Goal: Transaction & Acquisition: Purchase product/service

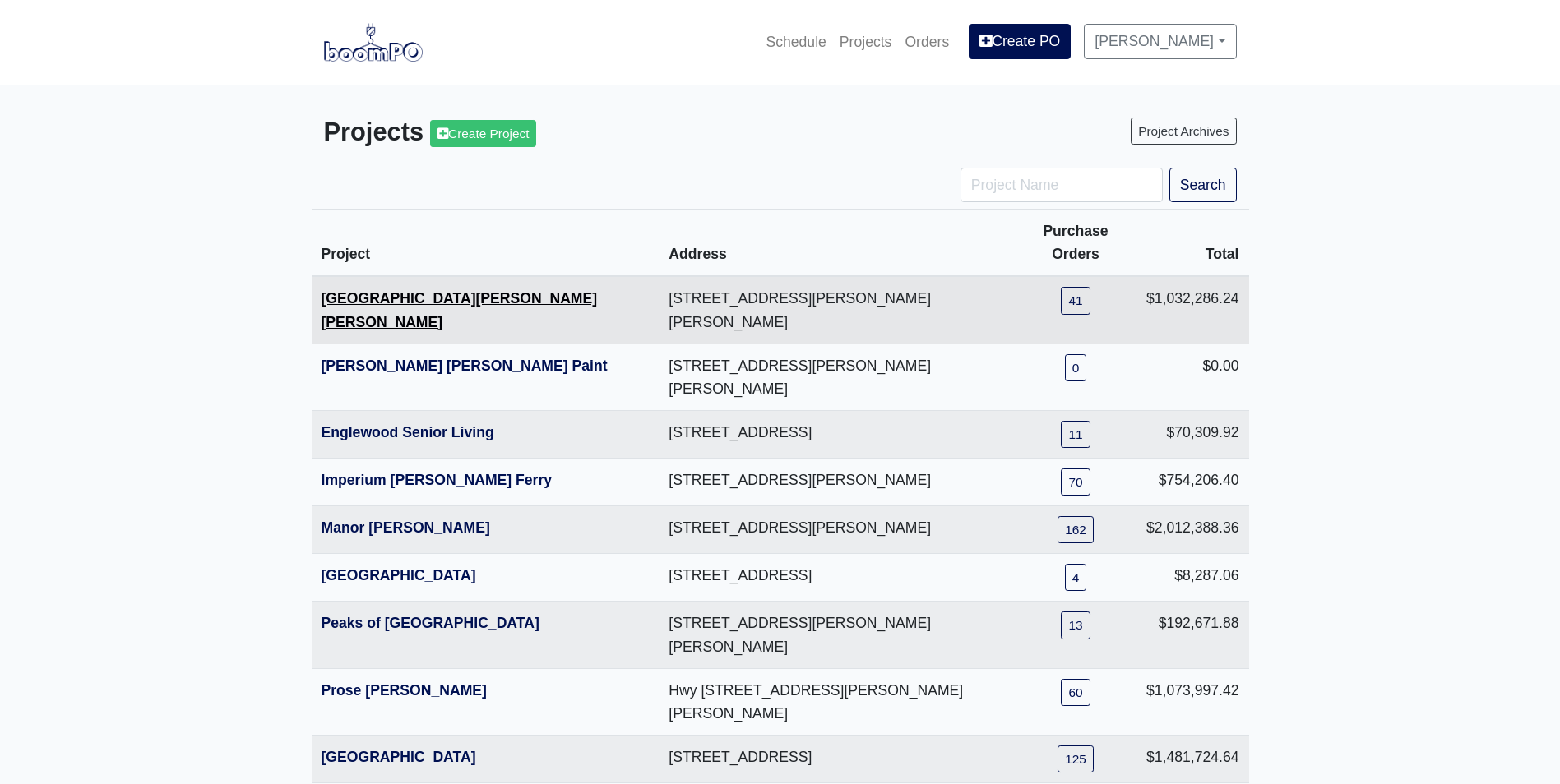
click at [350, 291] on link "[GEOGRAPHIC_DATA][PERSON_NAME][PERSON_NAME]" at bounding box center [460, 310] width 276 height 40
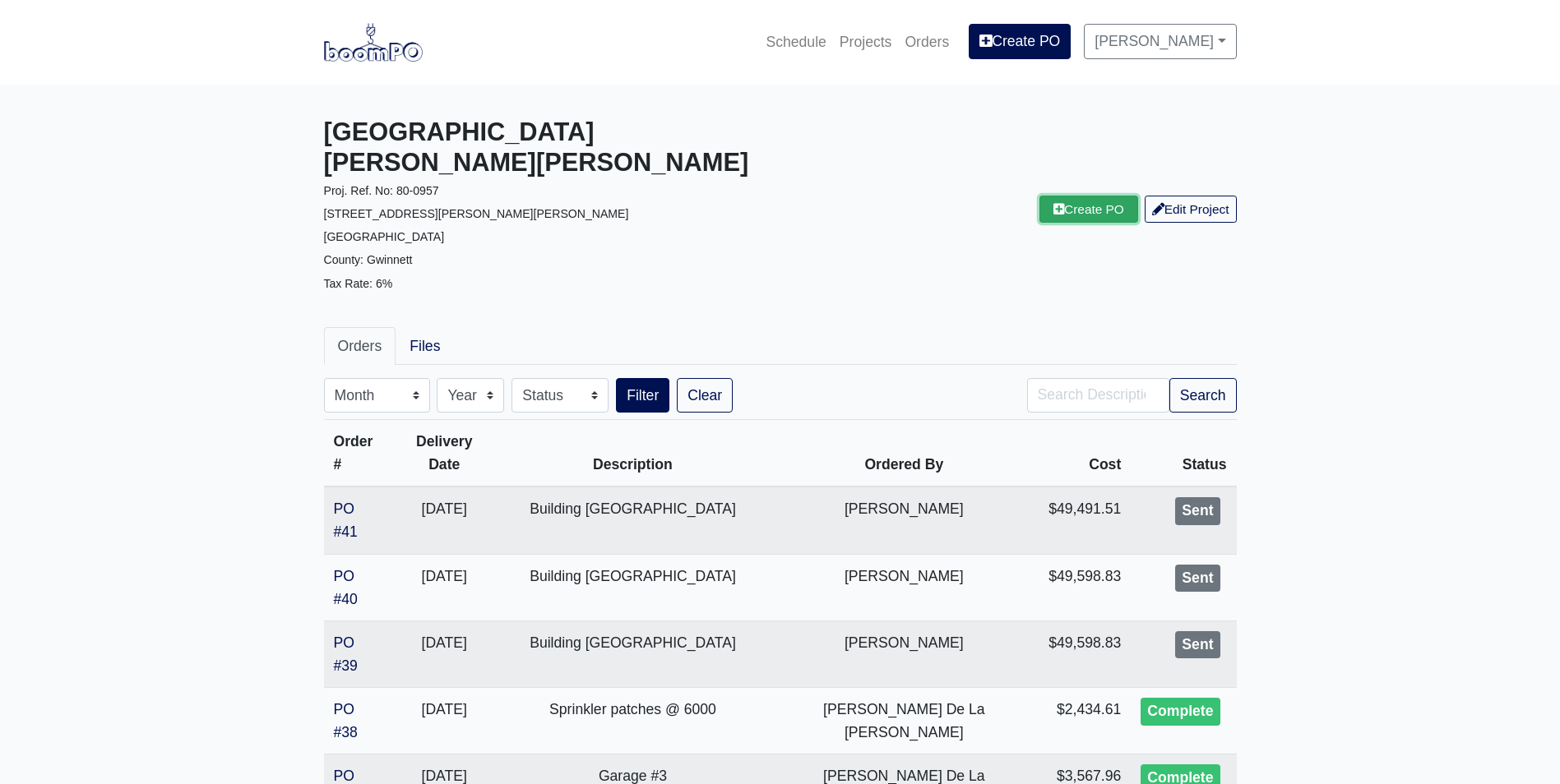
click at [1076, 195] on link "Create PO" at bounding box center [1088, 209] width 99 height 27
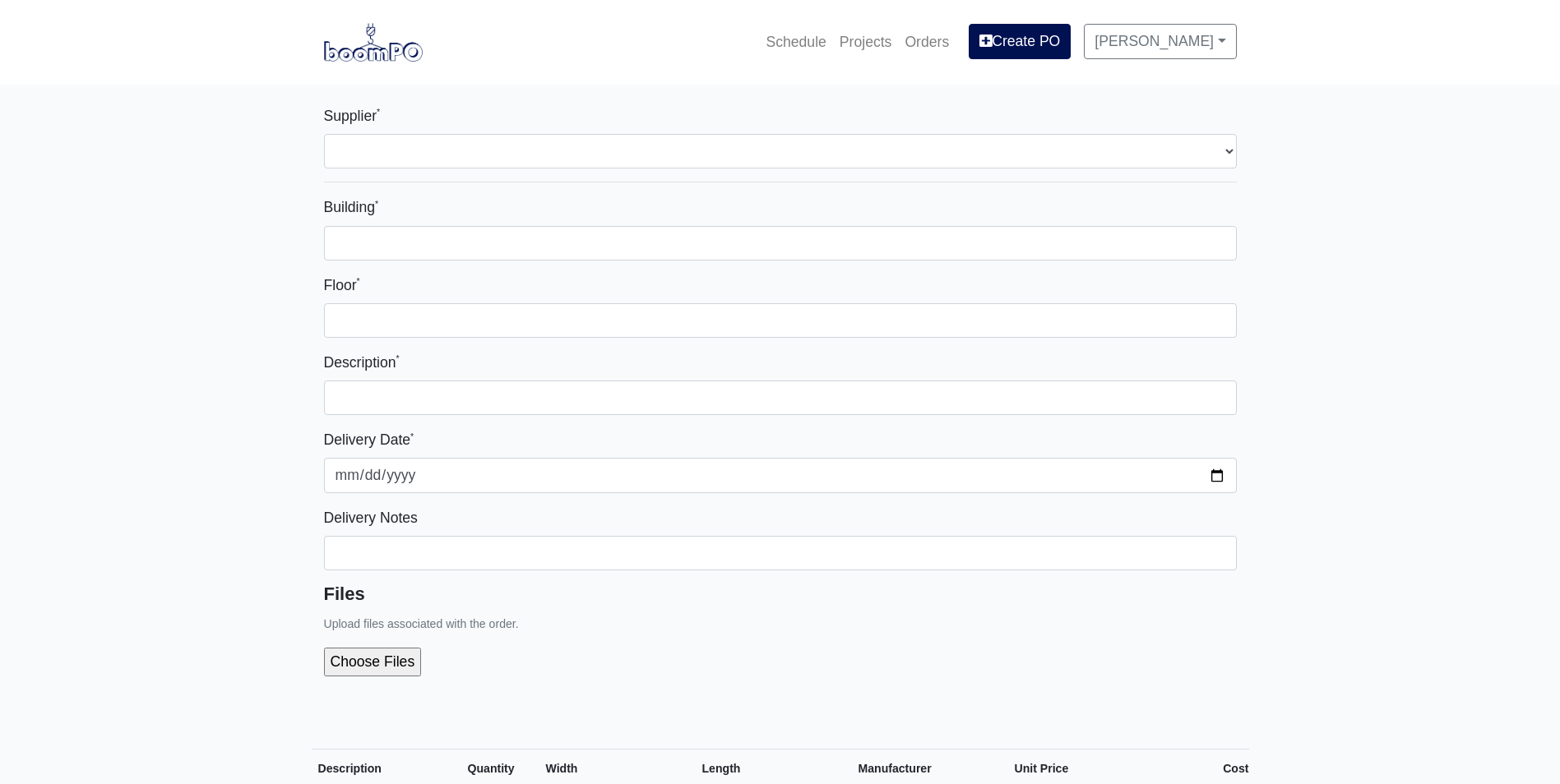
select select
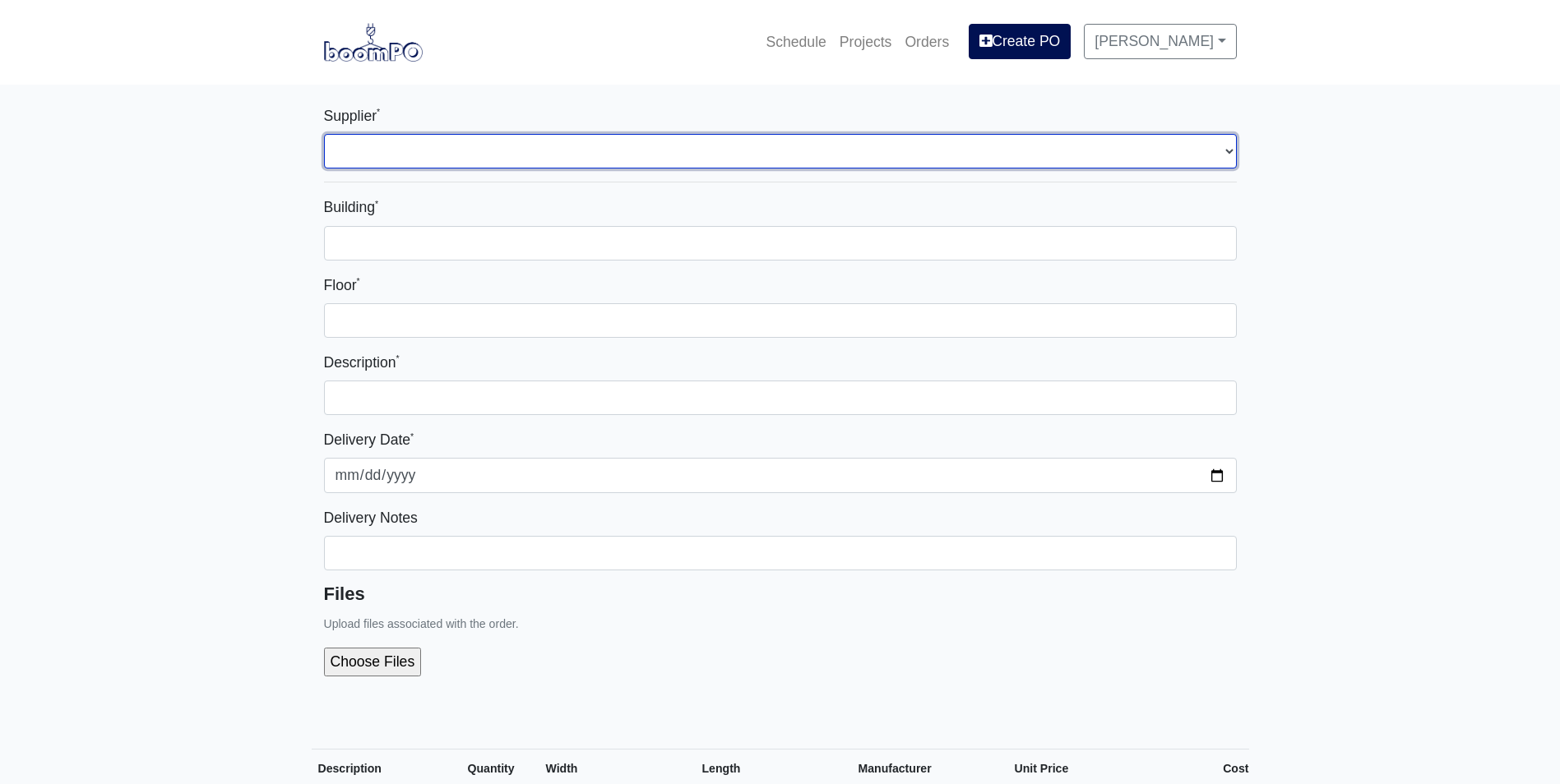
click at [367, 167] on select "Select one... L&W Supply - Mableton, GA" at bounding box center [781, 151] width 913 height 35
select select "1"
click at [324, 134] on select "Select one... L&W Supply - Mableton, GA" at bounding box center [781, 151] width 913 height 35
select select
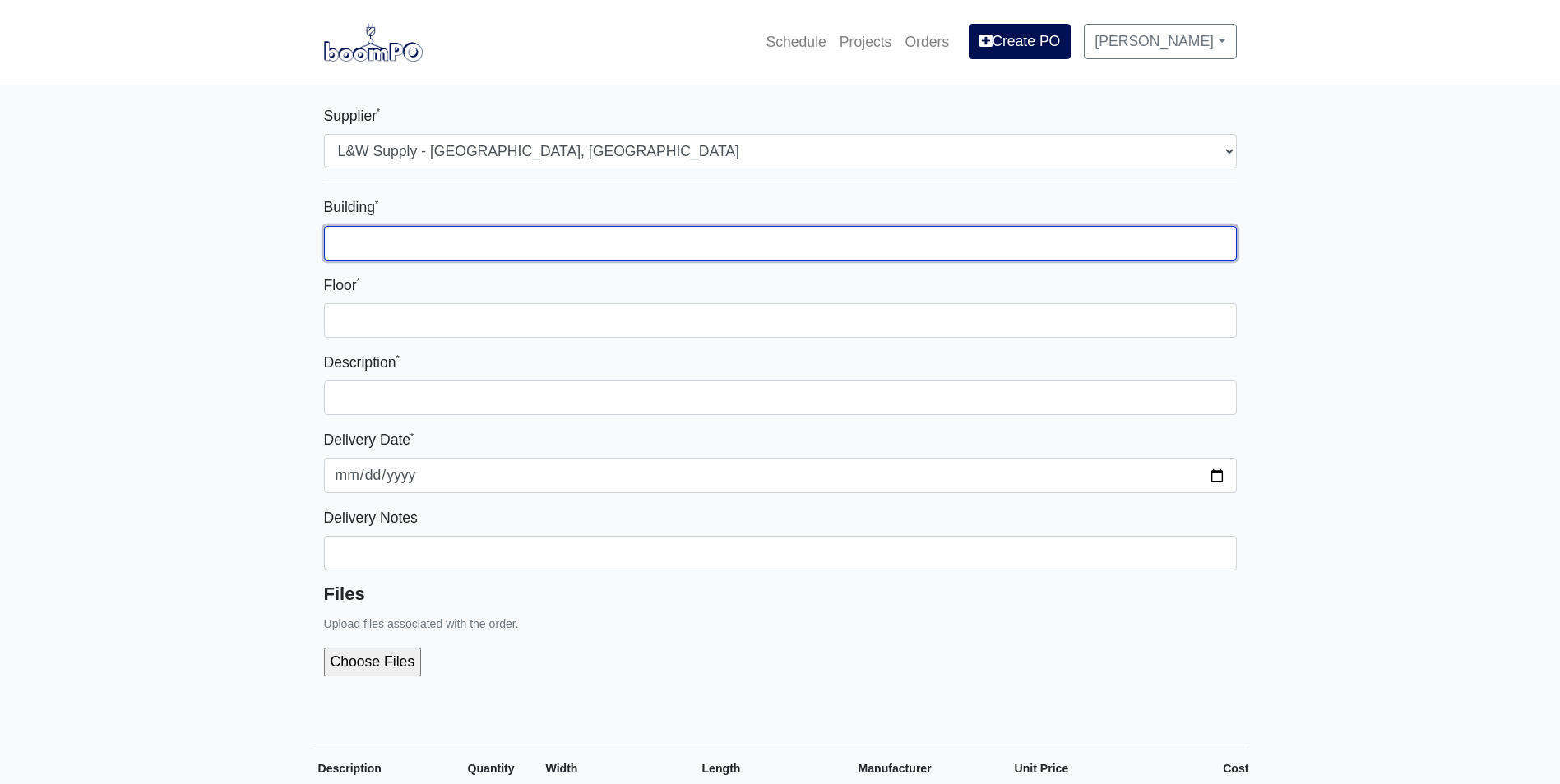
click at [360, 236] on input "Building *" at bounding box center [781, 243] width 913 height 35
type input "7"
type input "bldg 7"
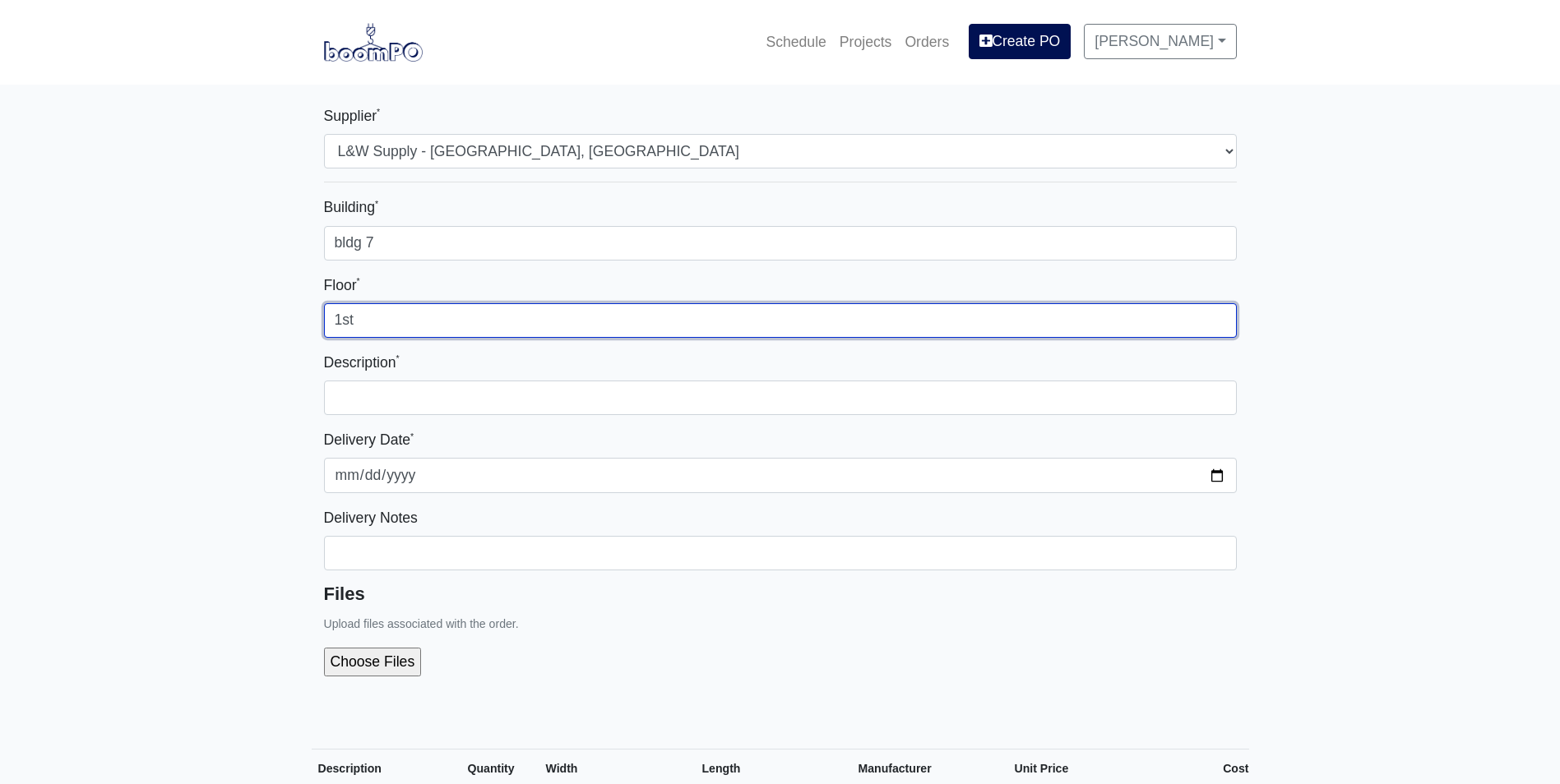
type input "1st"
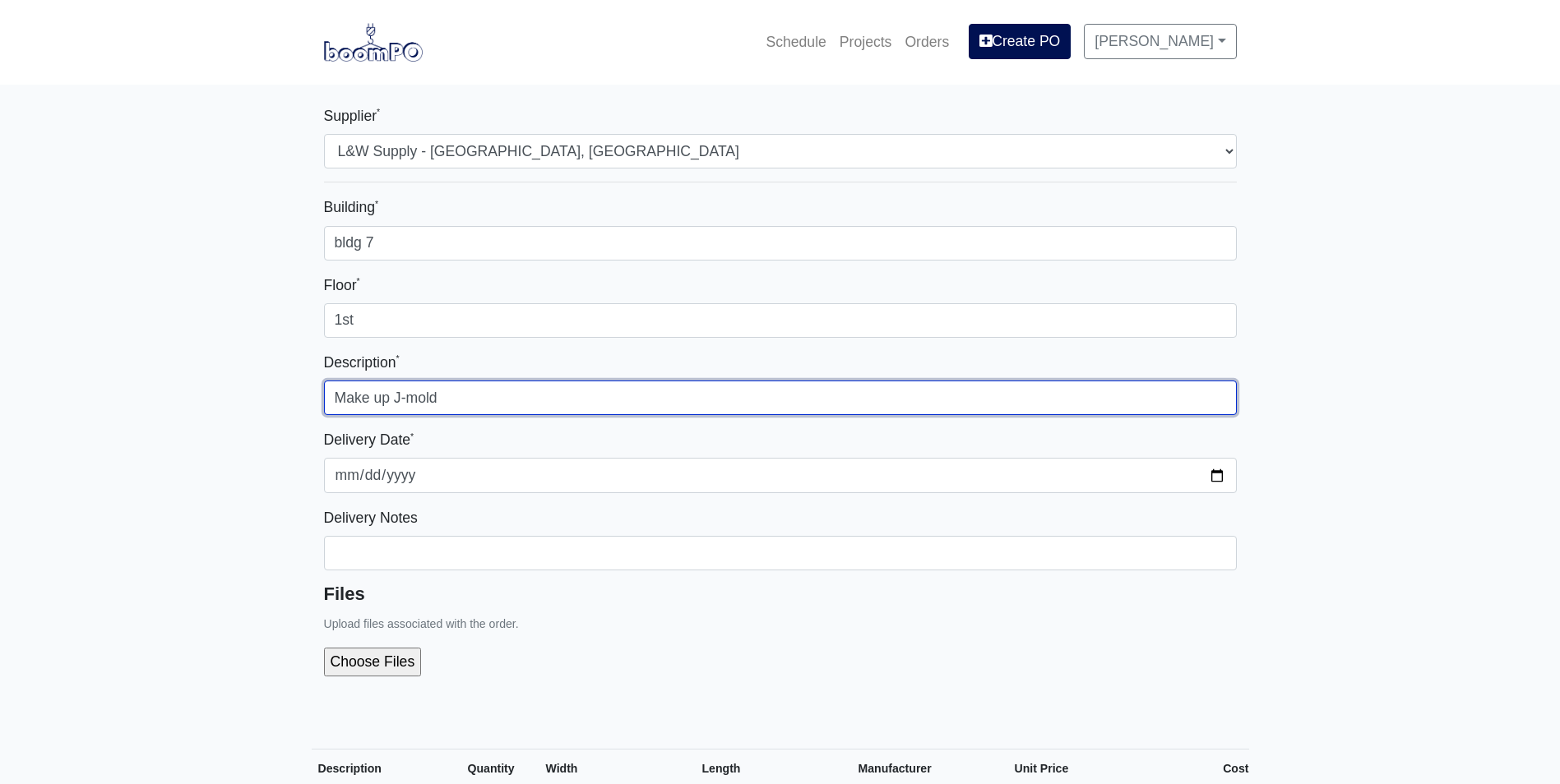
type input "Make up J-mold"
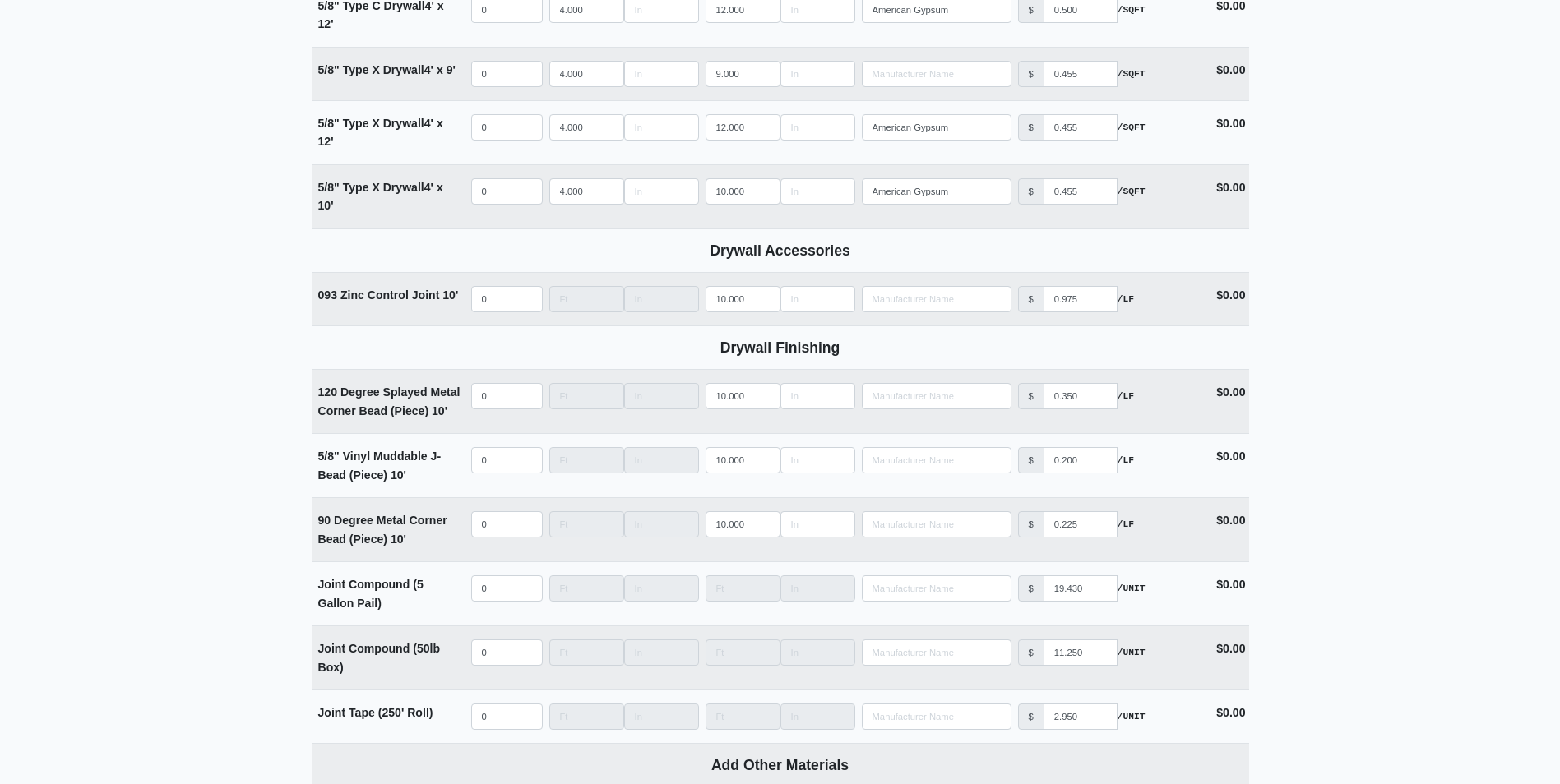
scroll to position [1562, 0]
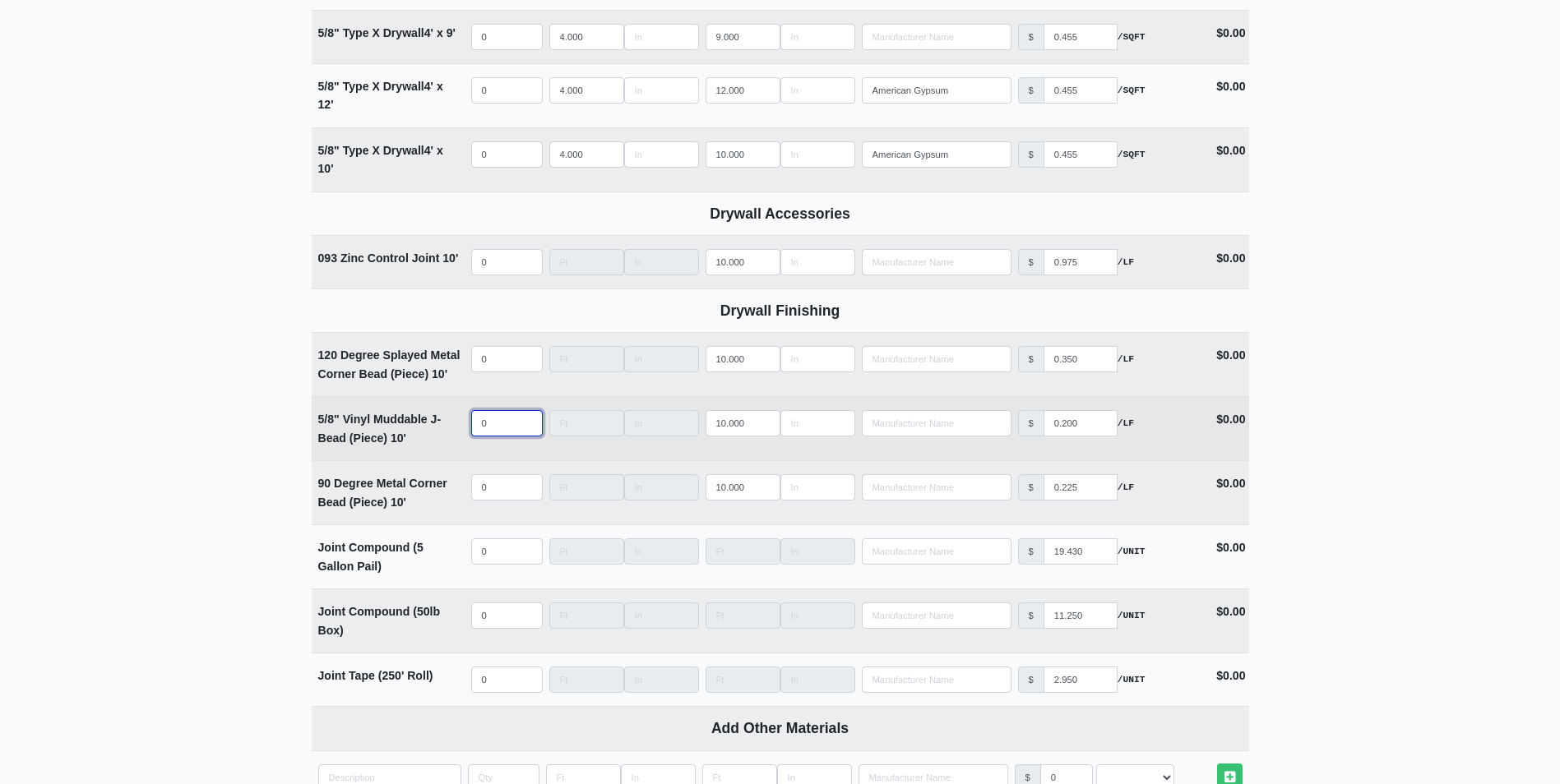
select select
click at [500, 435] on input "quantity" at bounding box center [506, 423] width 72 height 26
type input "2"
select select
type input "25"
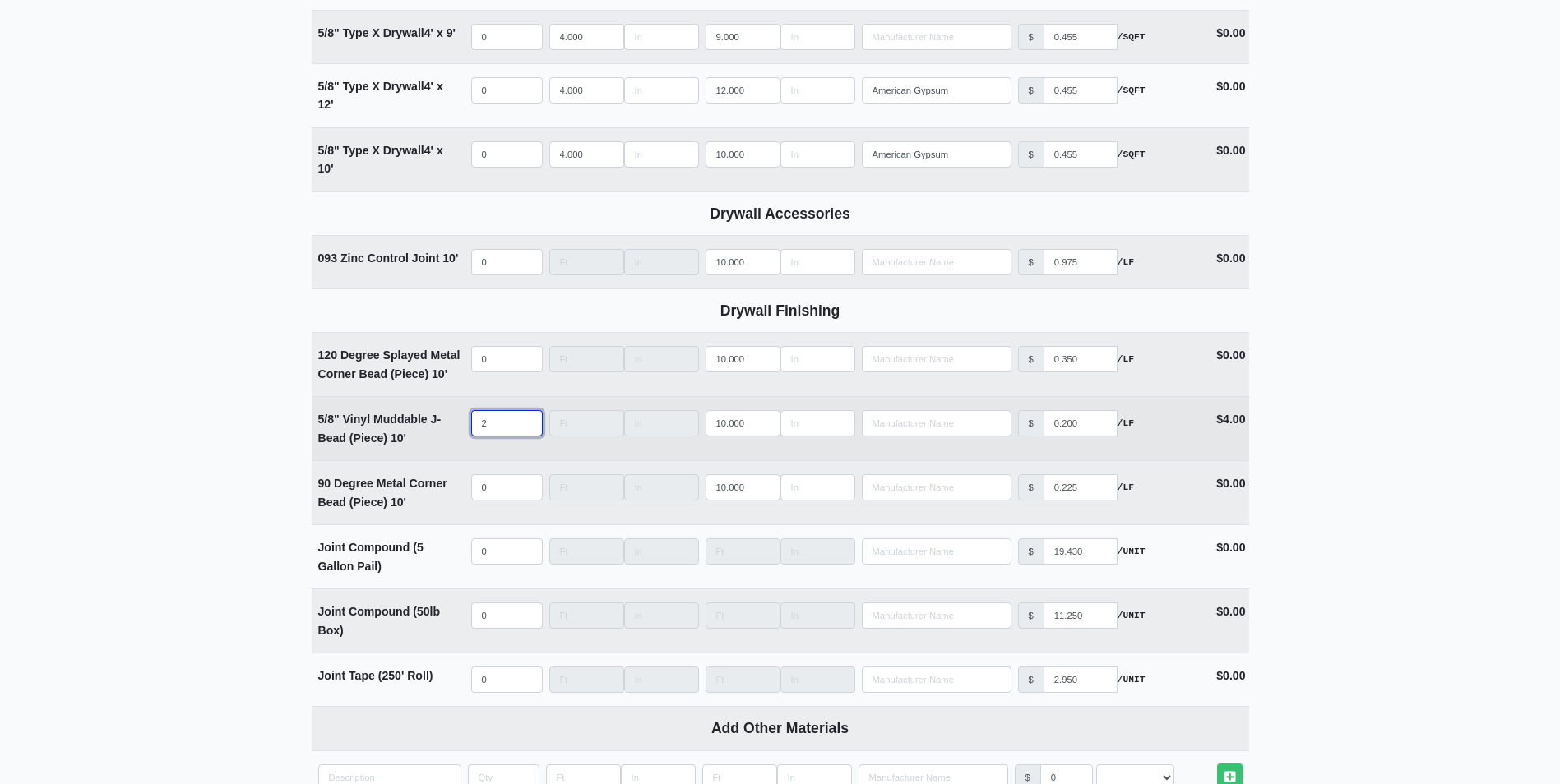
select select
type input "250"
select select
type input "250"
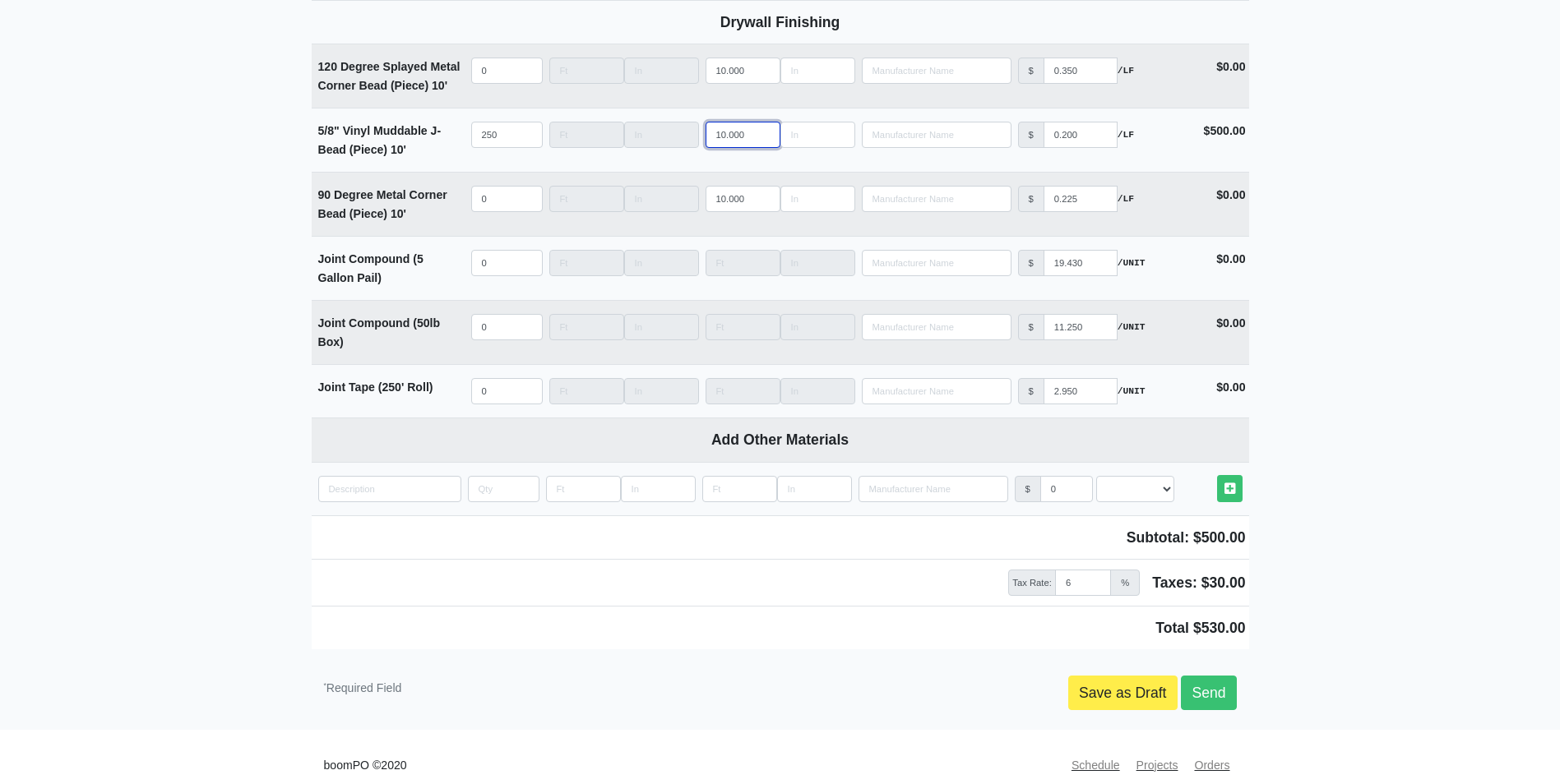
scroll to position [1872, 0]
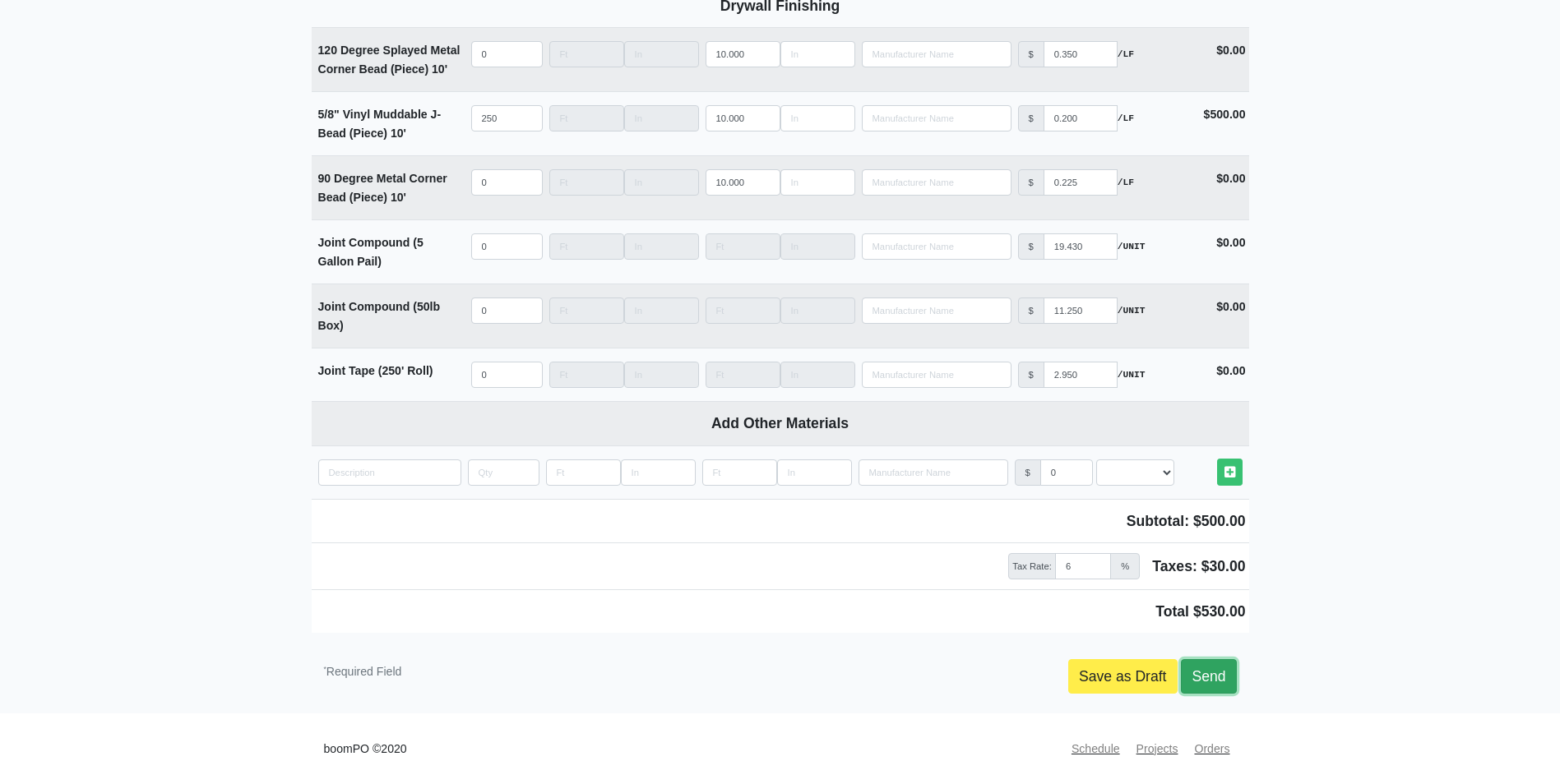
click at [1195, 675] on link "Send" at bounding box center [1208, 676] width 55 height 35
